Goal: Find specific page/section: Find specific page/section

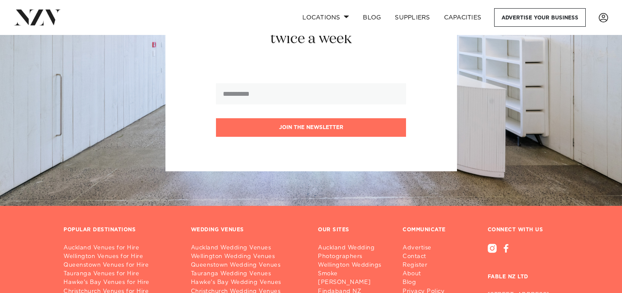
scroll to position [1614, 0]
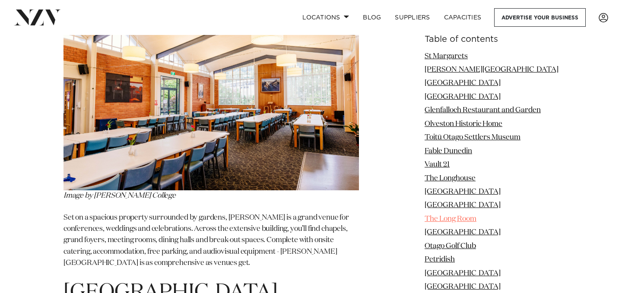
scroll to position [1551, 0]
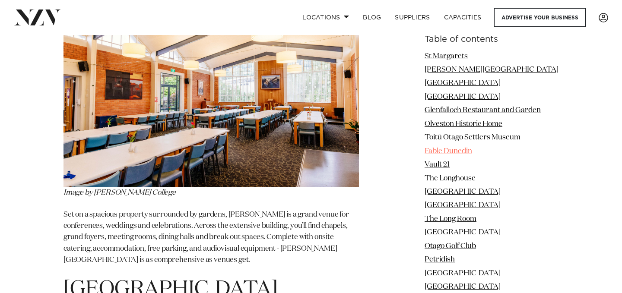
click at [459, 155] on link "Fable Dunedin" at bounding box center [449, 151] width 48 height 7
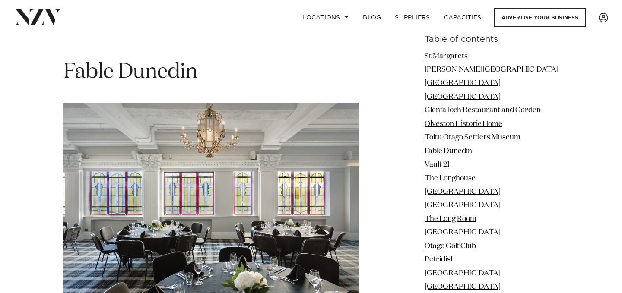
scroll to position [3510, 0]
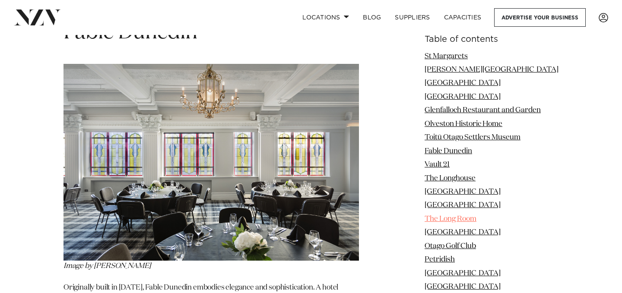
click at [472, 221] on link "The Long Room" at bounding box center [451, 219] width 52 height 7
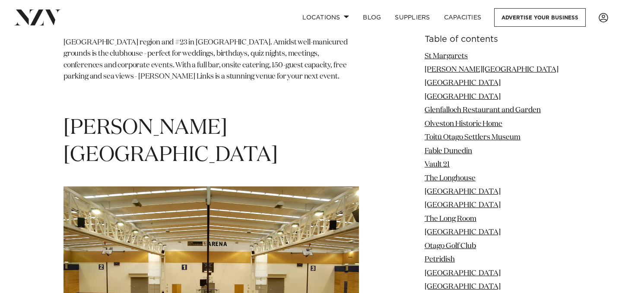
scroll to position [8993, 0]
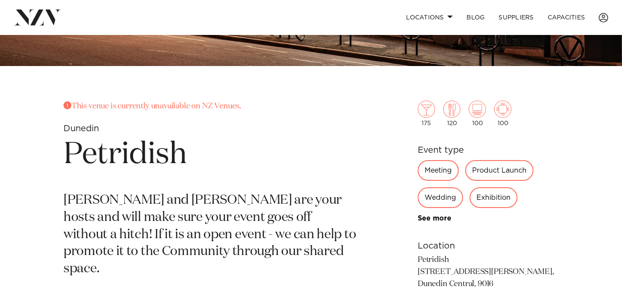
scroll to position [227, 0]
